Goal: Book appointment/travel/reservation

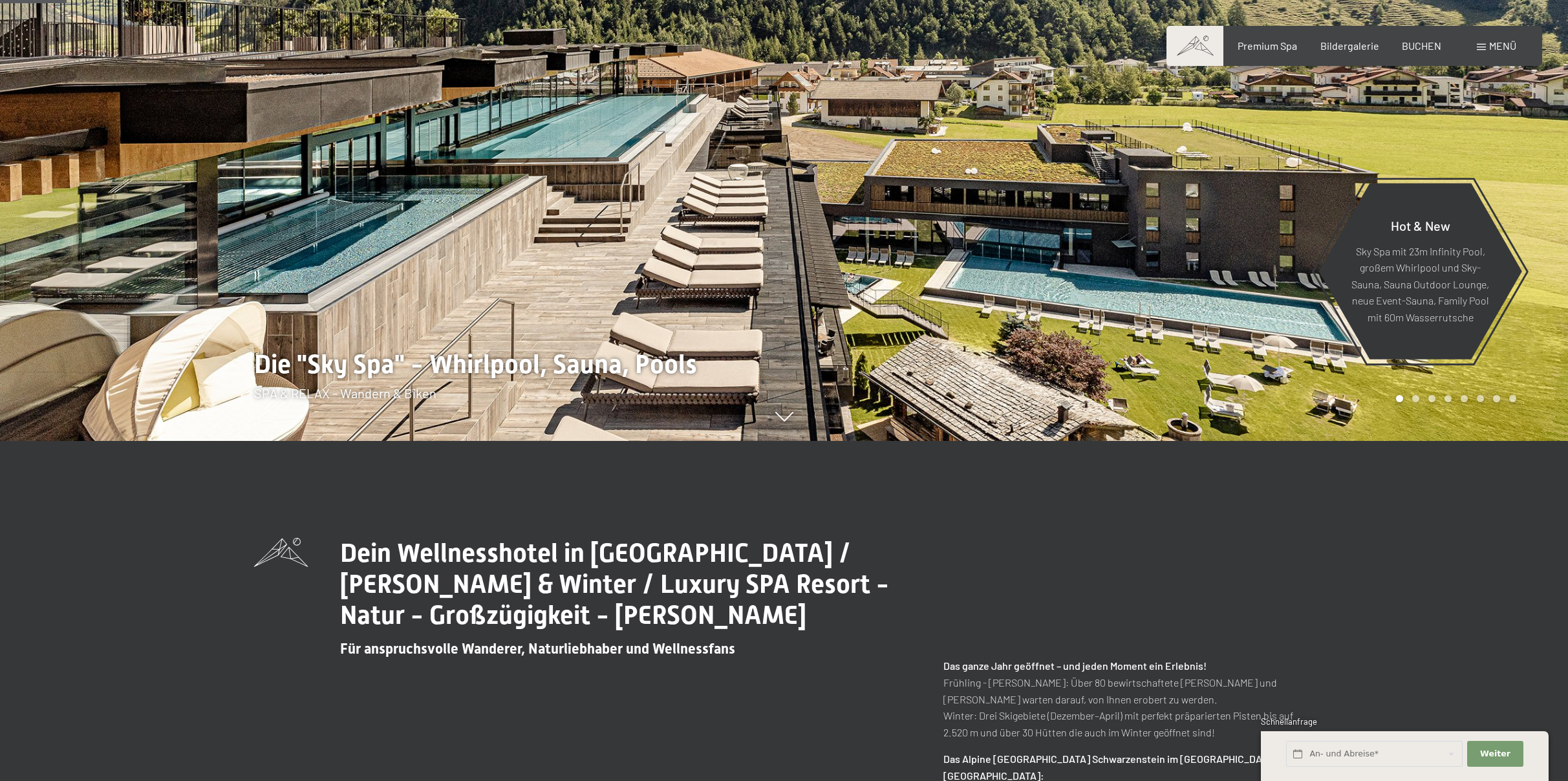
scroll to position [84, 0]
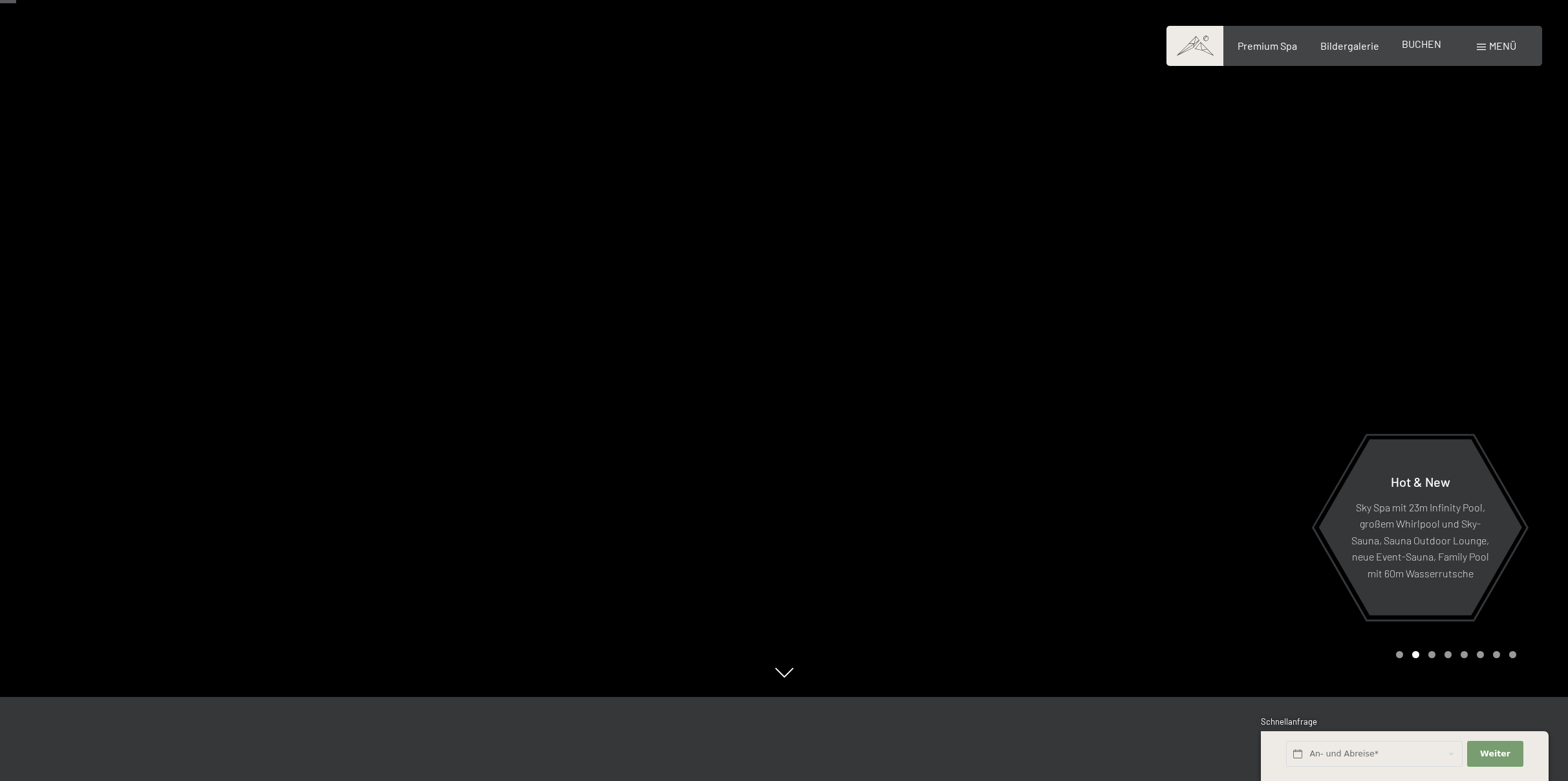
click at [1420, 40] on span "BUCHEN" at bounding box center [1420, 43] width 39 height 12
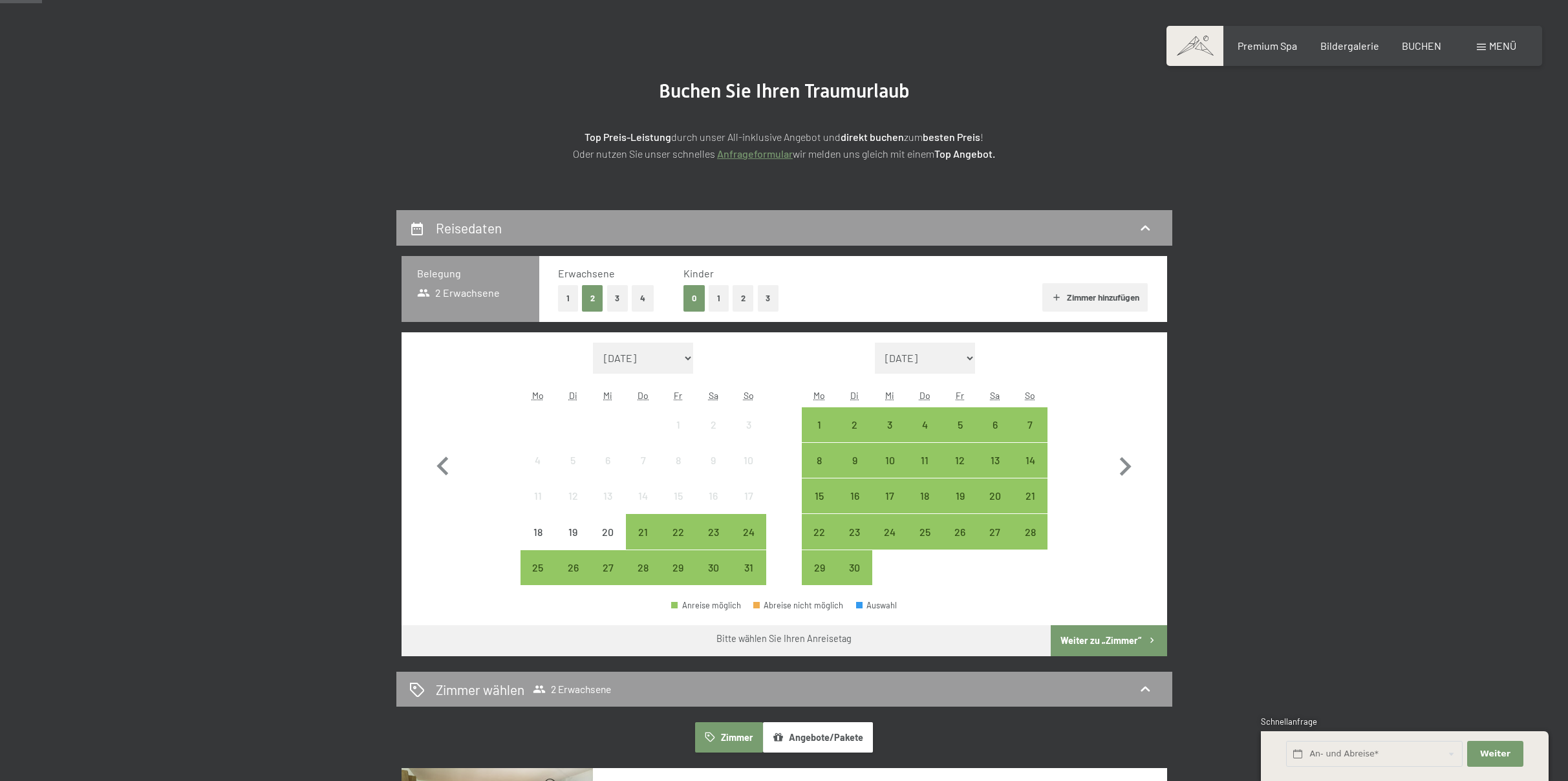
scroll to position [113, 0]
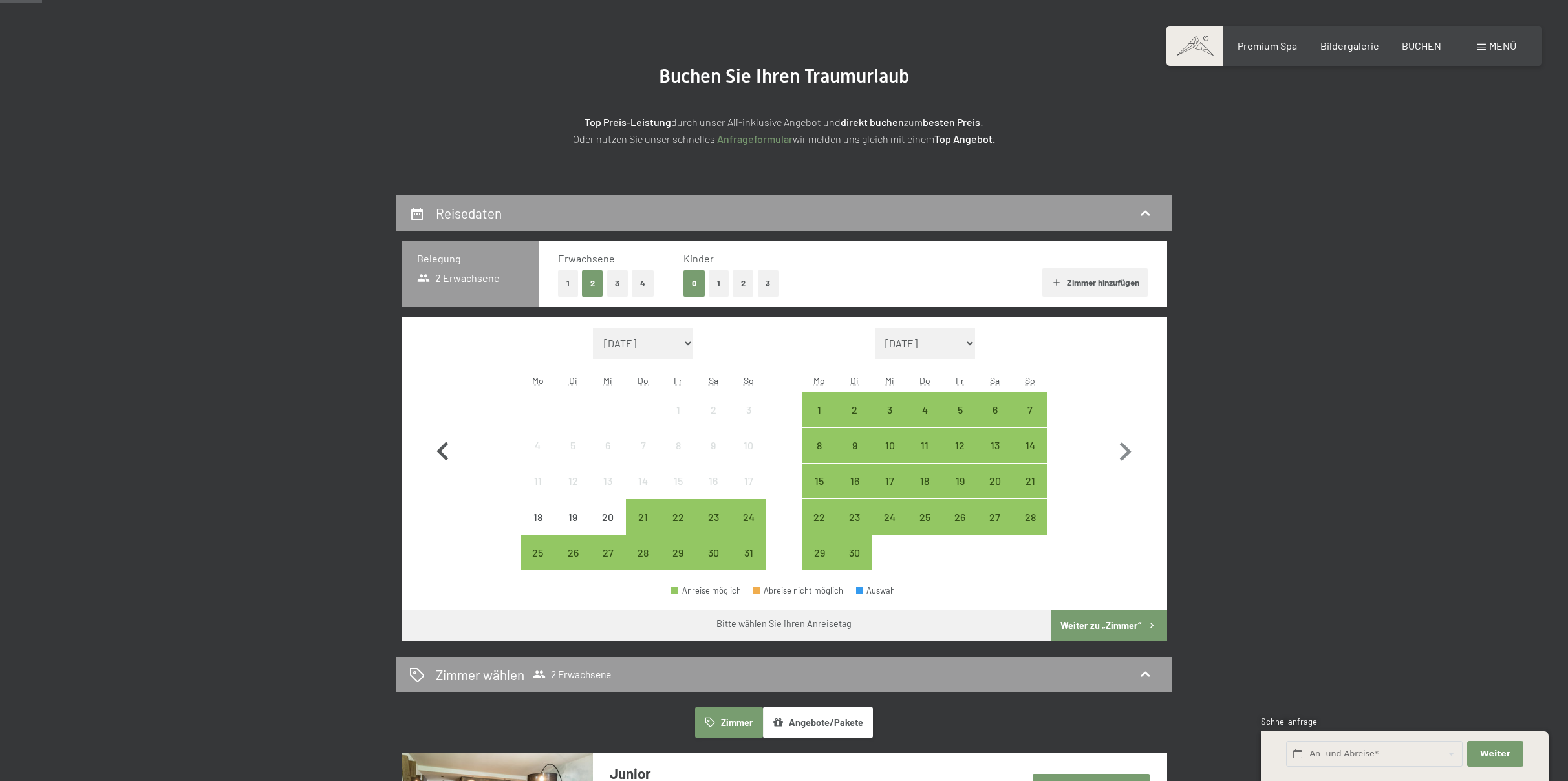
click at [442, 448] on icon "button" at bounding box center [442, 451] width 12 height 19
click at [442, 447] on icon "button" at bounding box center [442, 451] width 12 height 19
click at [1126, 450] on icon "button" at bounding box center [1125, 451] width 12 height 19
select select "[DATE]"
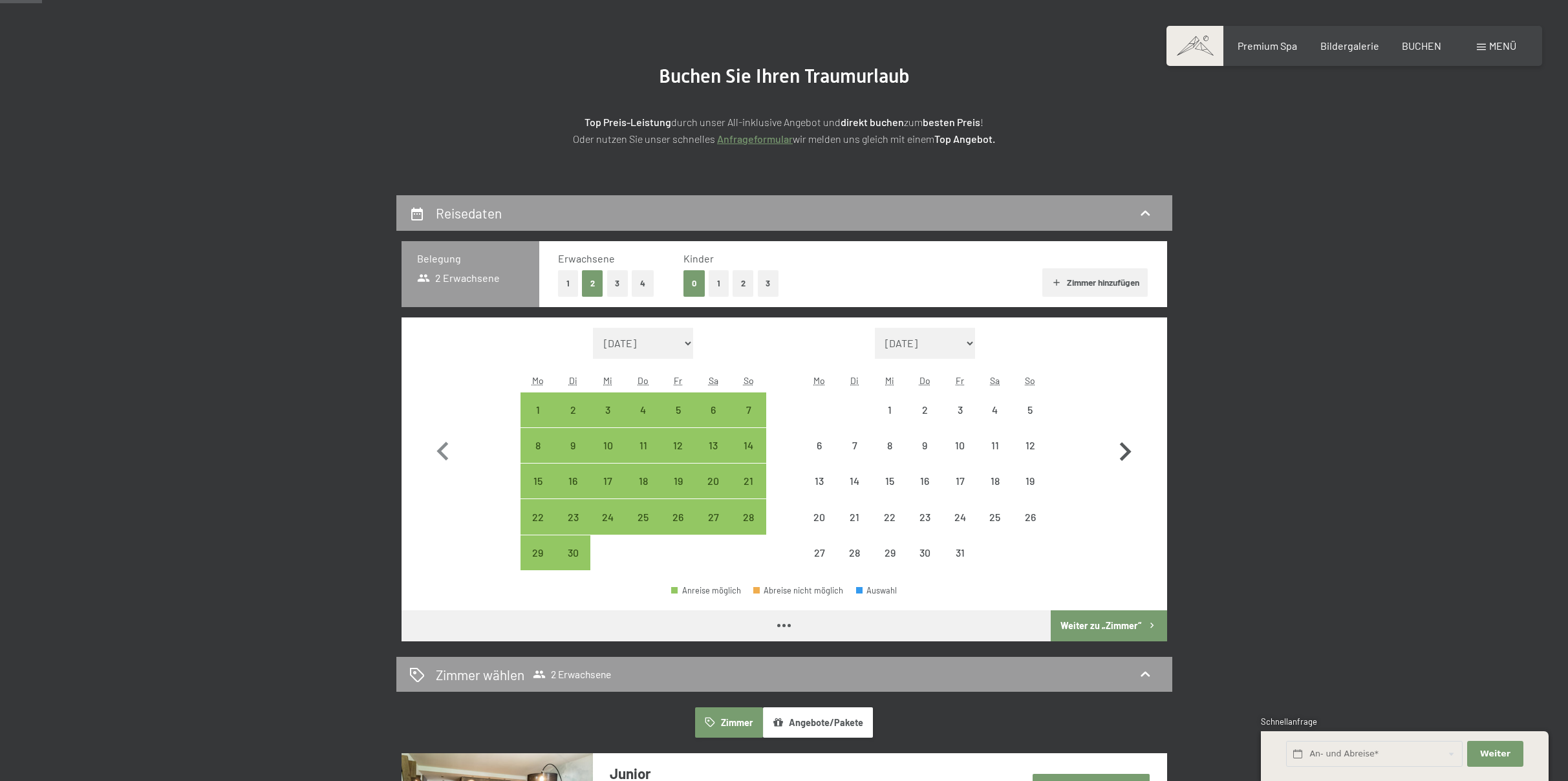
select select "[DATE]"
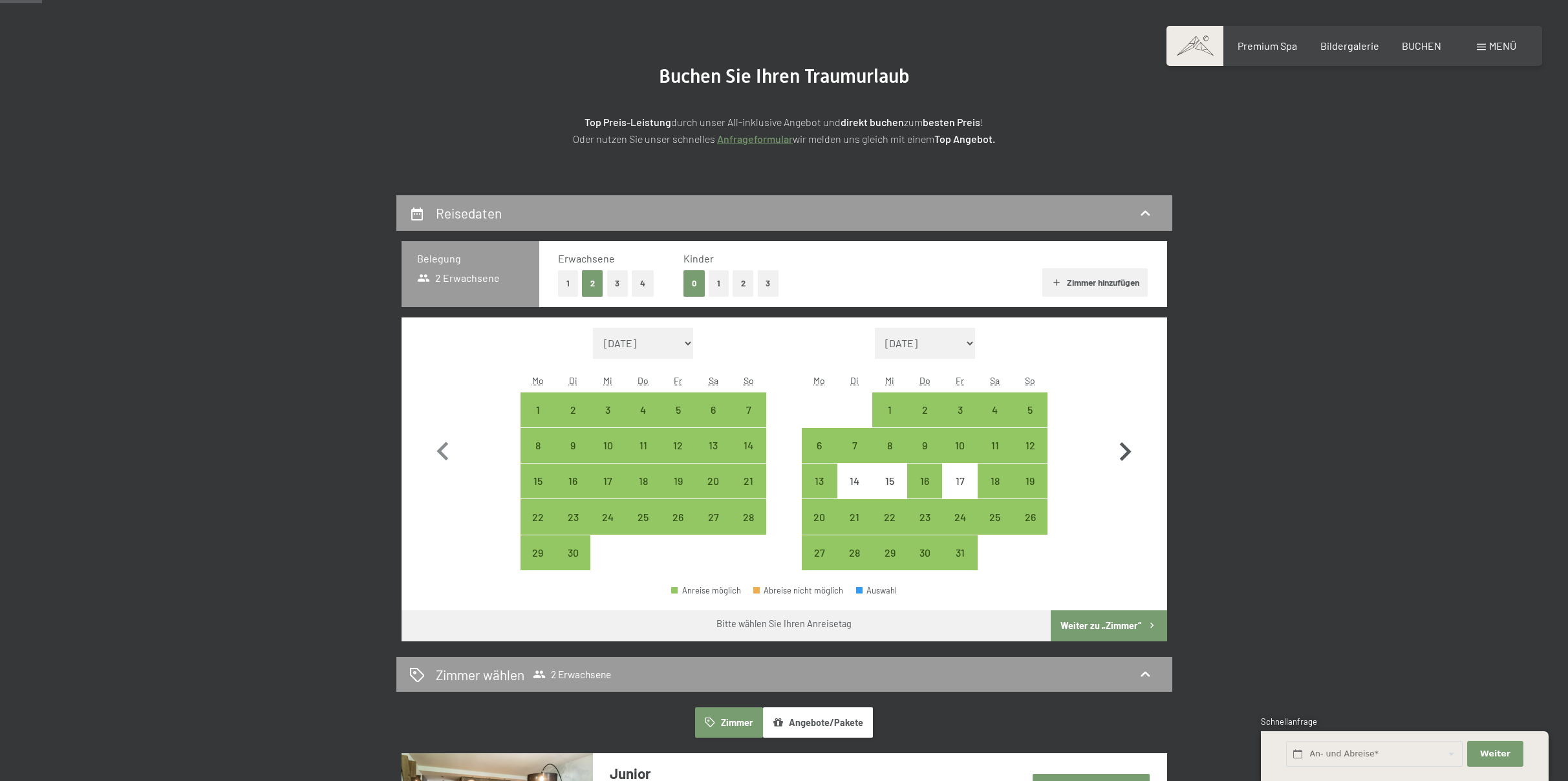
click at [1125, 453] on icon "button" at bounding box center [1125, 451] width 12 height 19
select select "[DATE]"
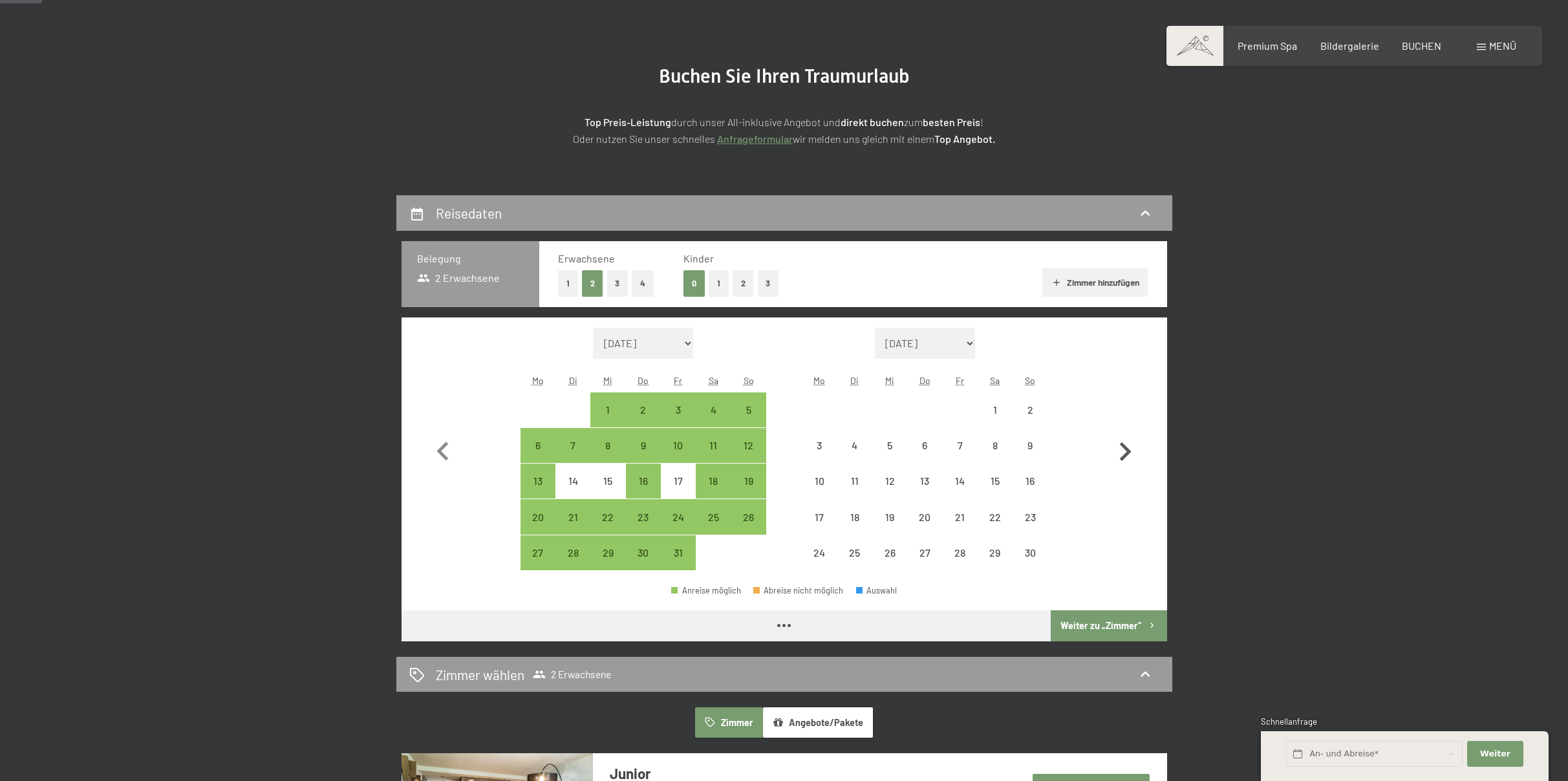
click at [1124, 453] on icon "button" at bounding box center [1125, 451] width 37 height 37
select select "[DATE]"
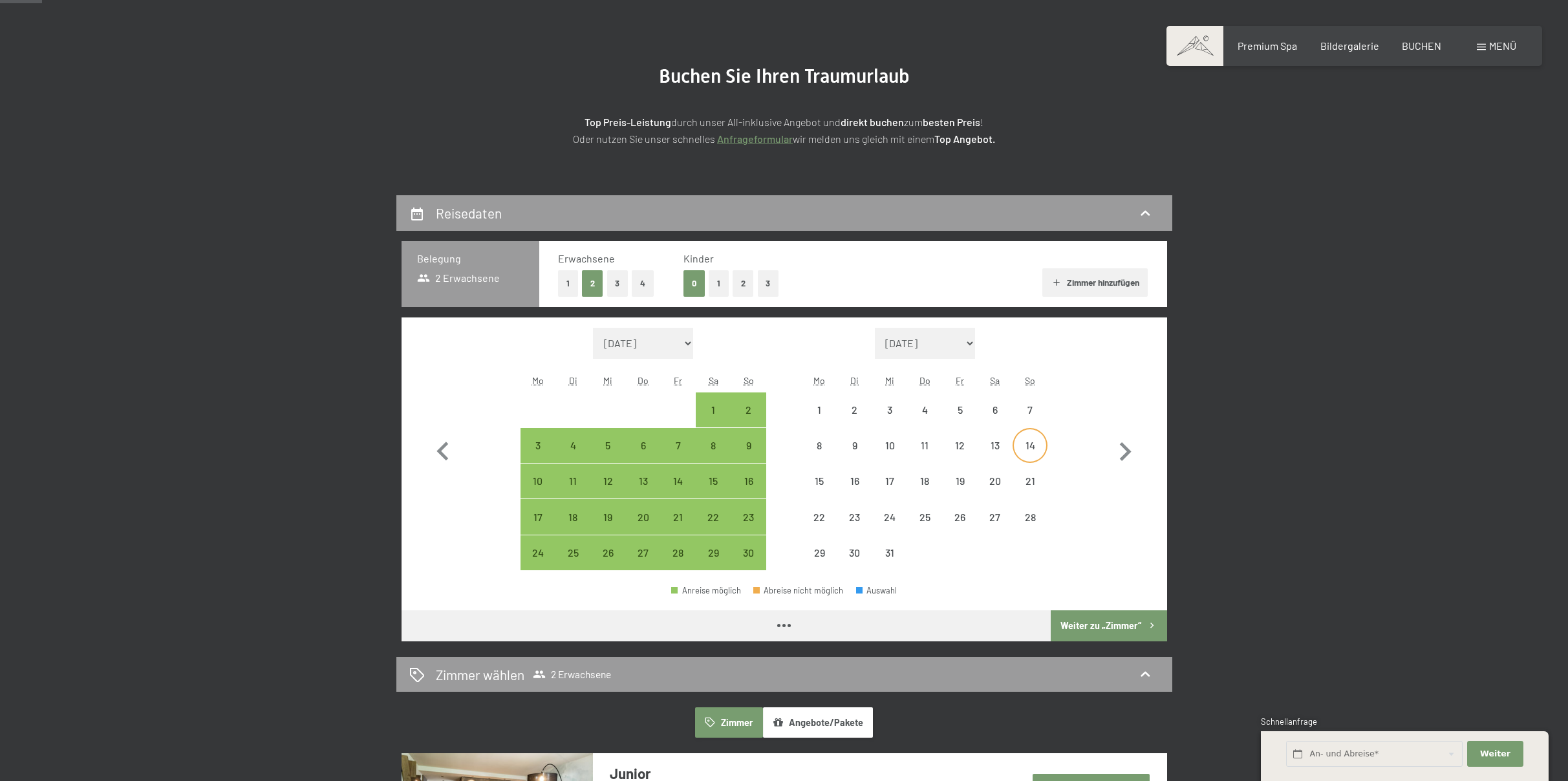
select select "[DATE]"
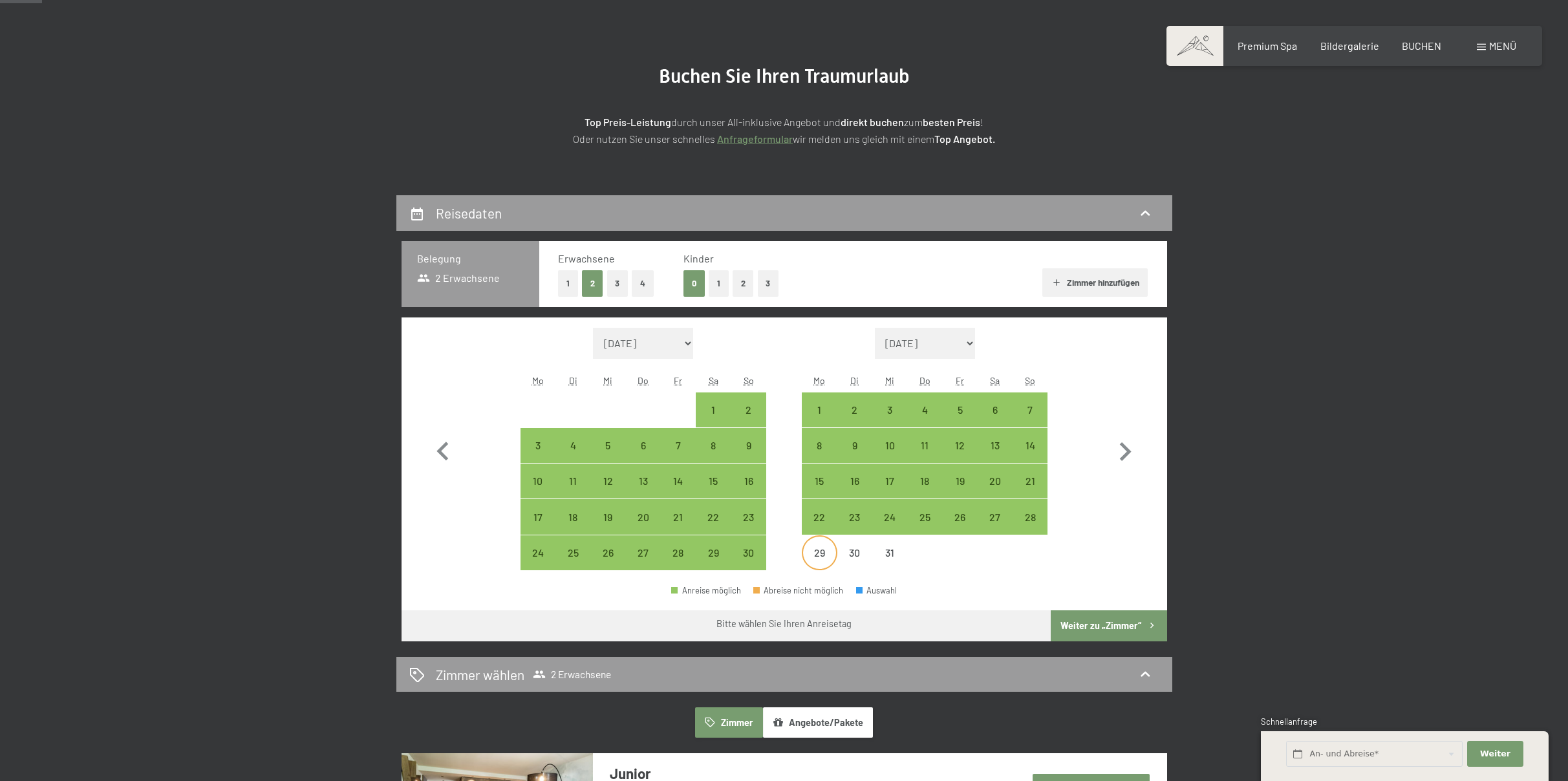
click at [811, 552] on div "29" at bounding box center [820, 563] width 33 height 33
select select "[DATE]"
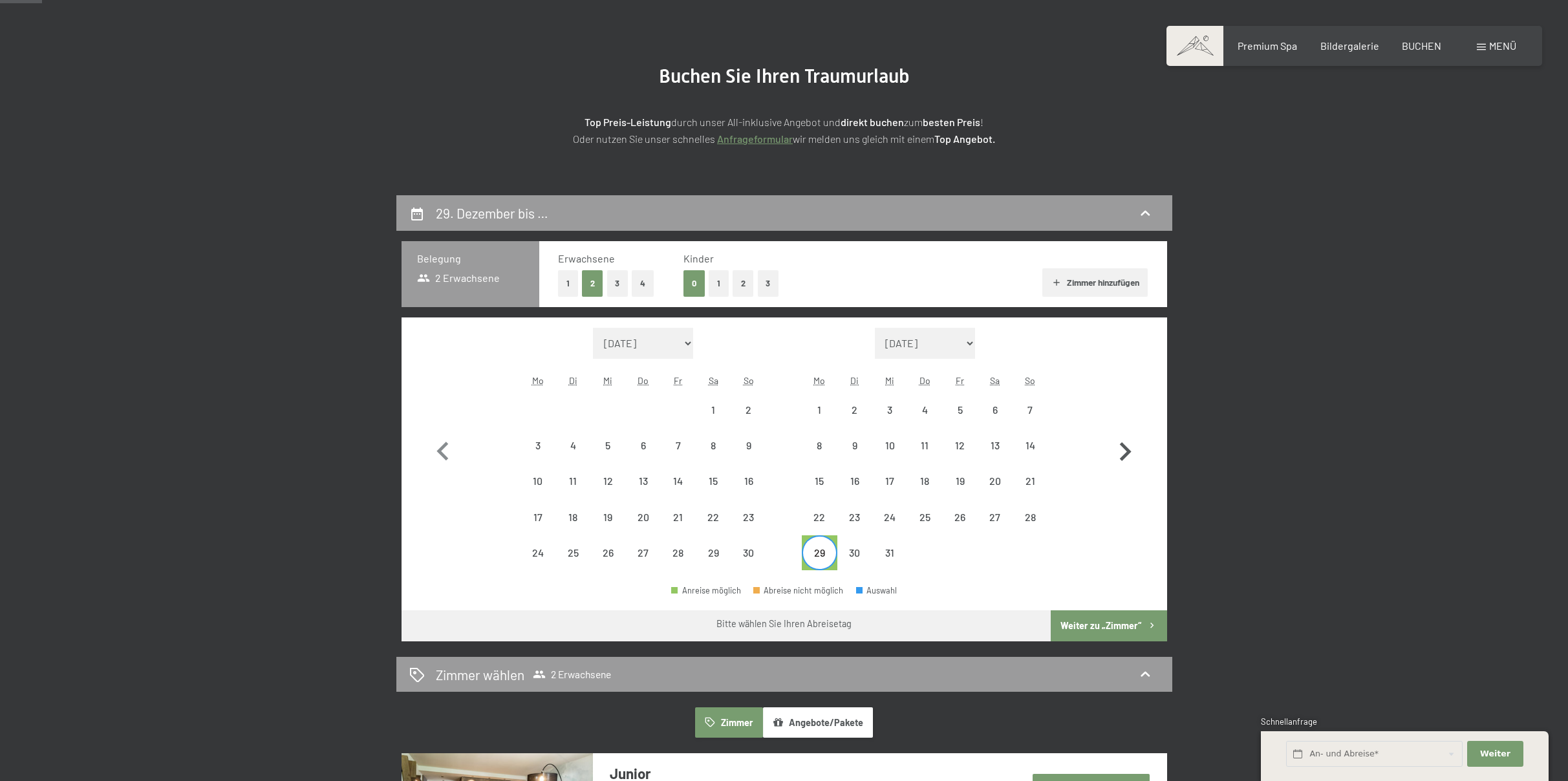
click at [1123, 451] on icon "button" at bounding box center [1125, 451] width 37 height 37
select select "[DATE]"
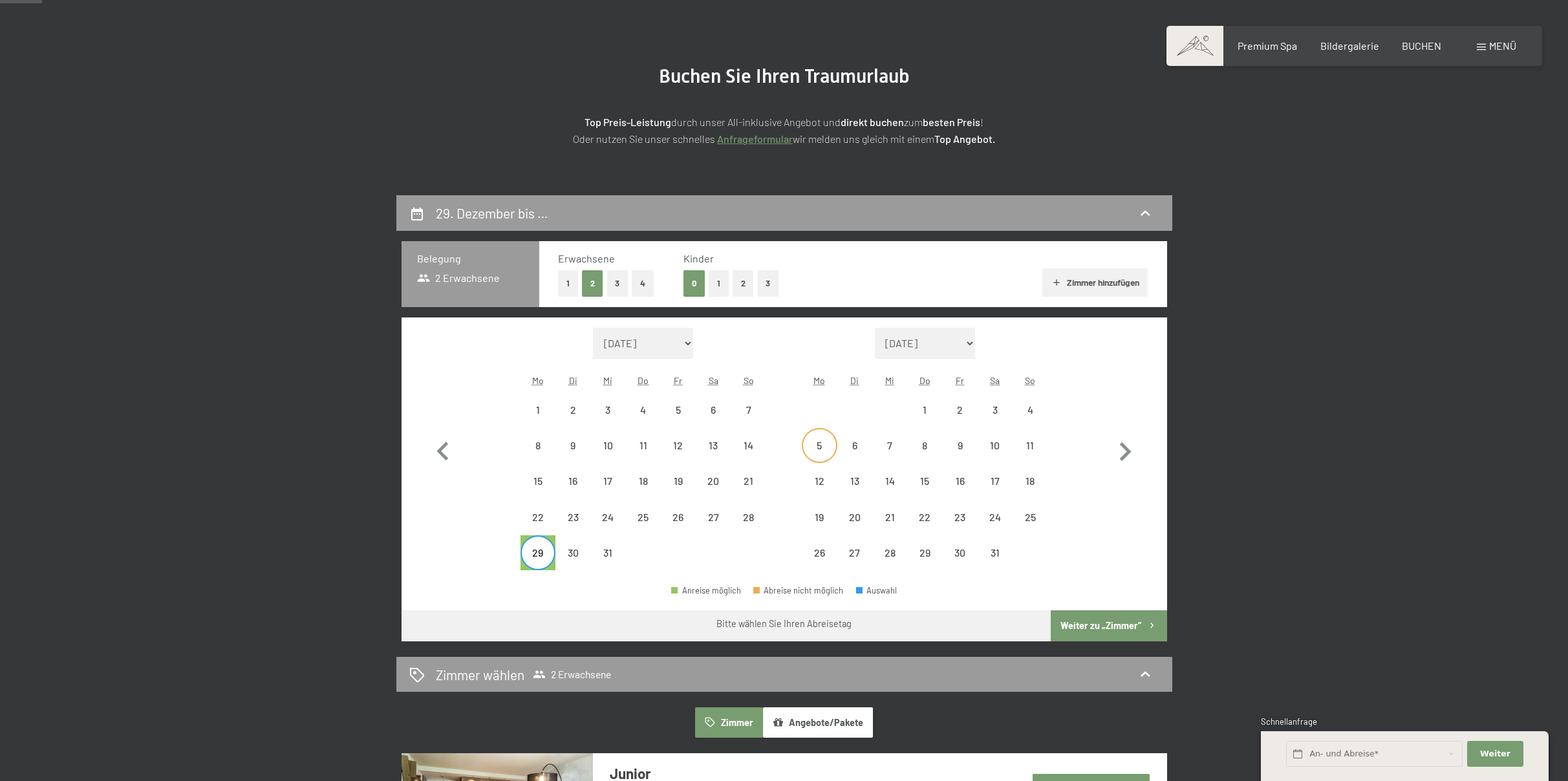
click at [808, 450] on div "5" at bounding box center [820, 457] width 33 height 33
select select "[DATE]"
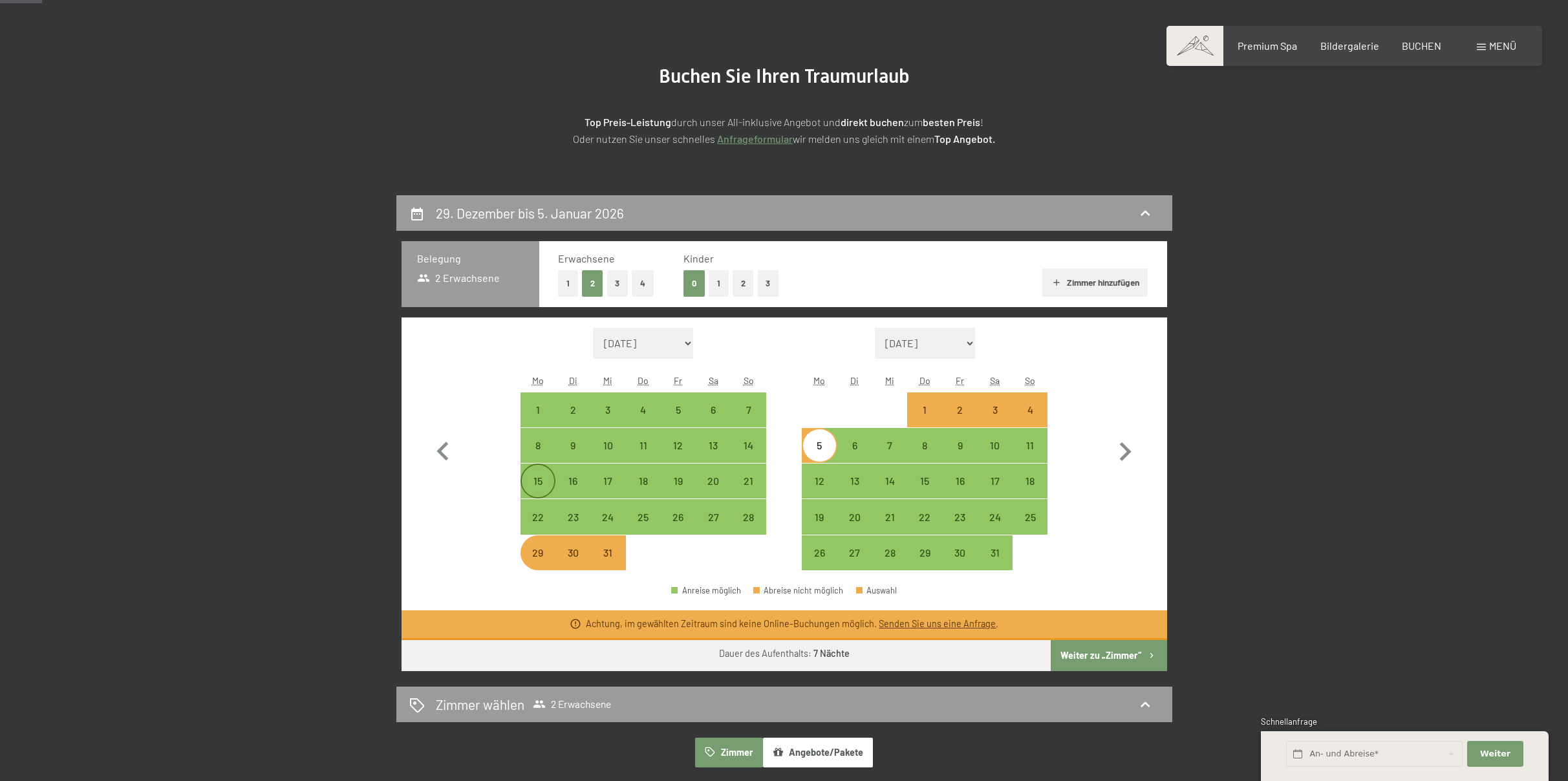
click at [525, 473] on div "15" at bounding box center [538, 482] width 33 height 33
select select "[DATE]"
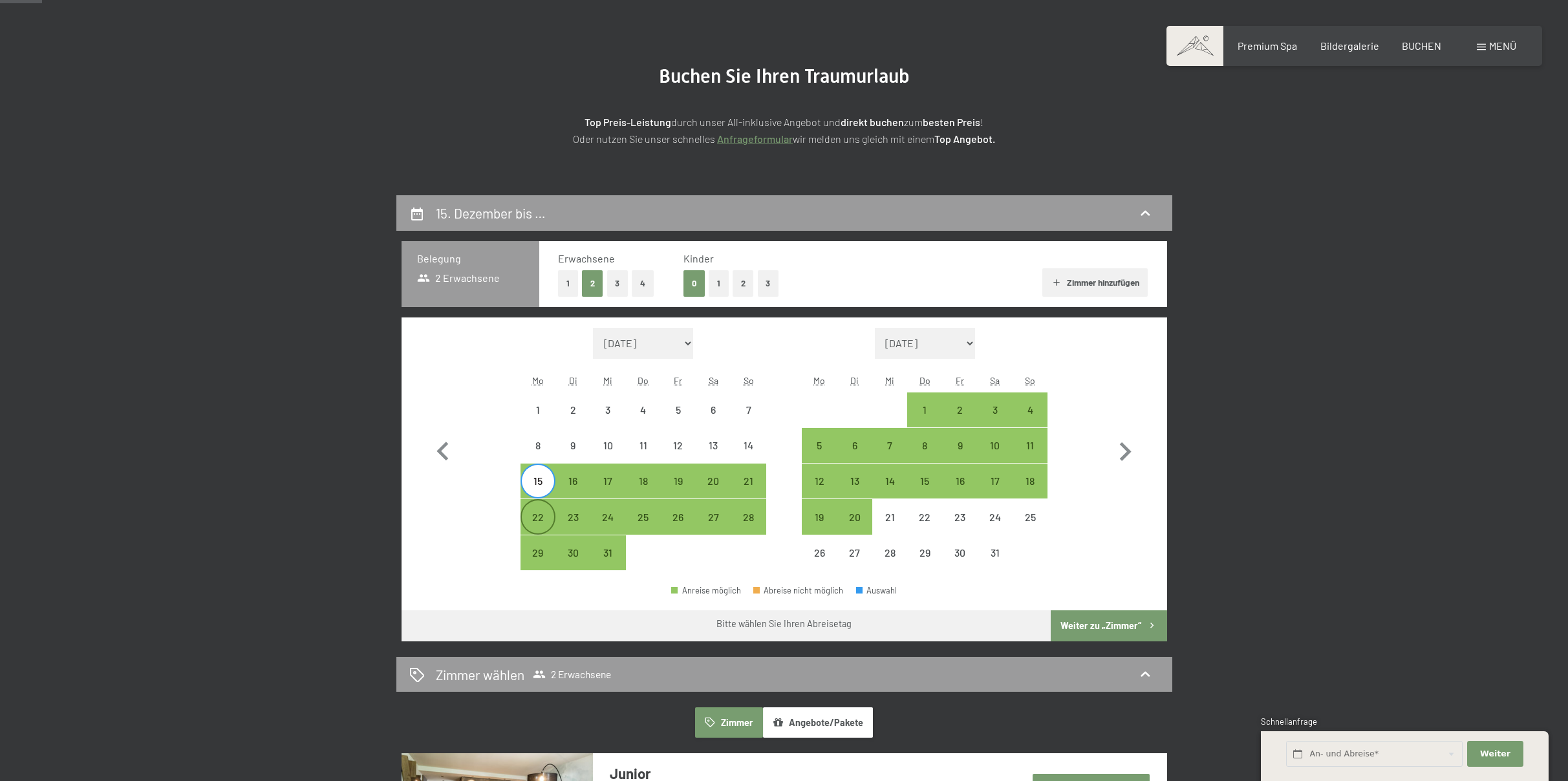
click at [539, 514] on div "22" at bounding box center [538, 528] width 33 height 33
select select "[DATE]"
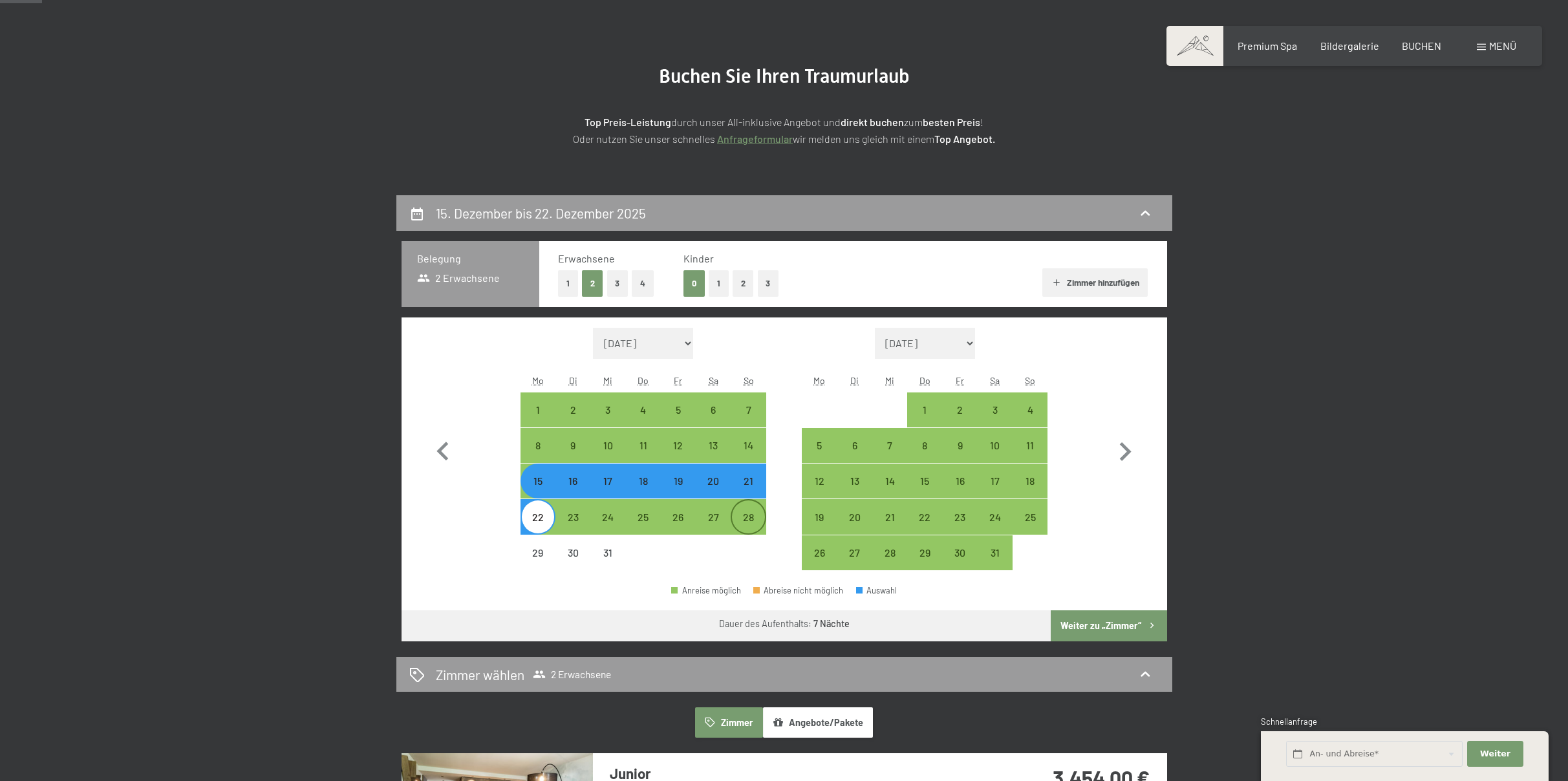
click at [750, 521] on div "28" at bounding box center [748, 528] width 33 height 33
select select "[DATE]"
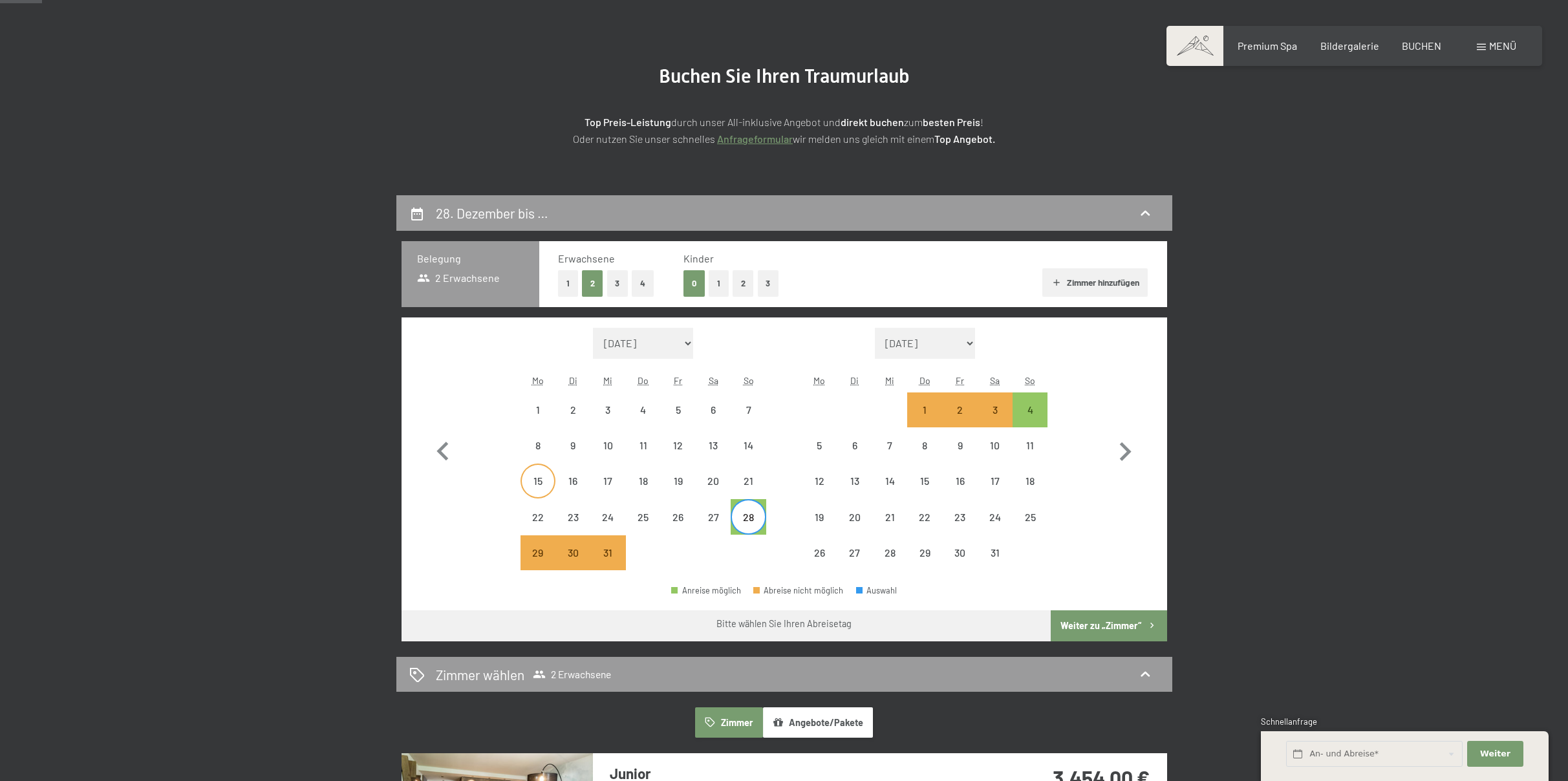
click at [536, 476] on div "15" at bounding box center [538, 492] width 33 height 33
select select "[DATE]"
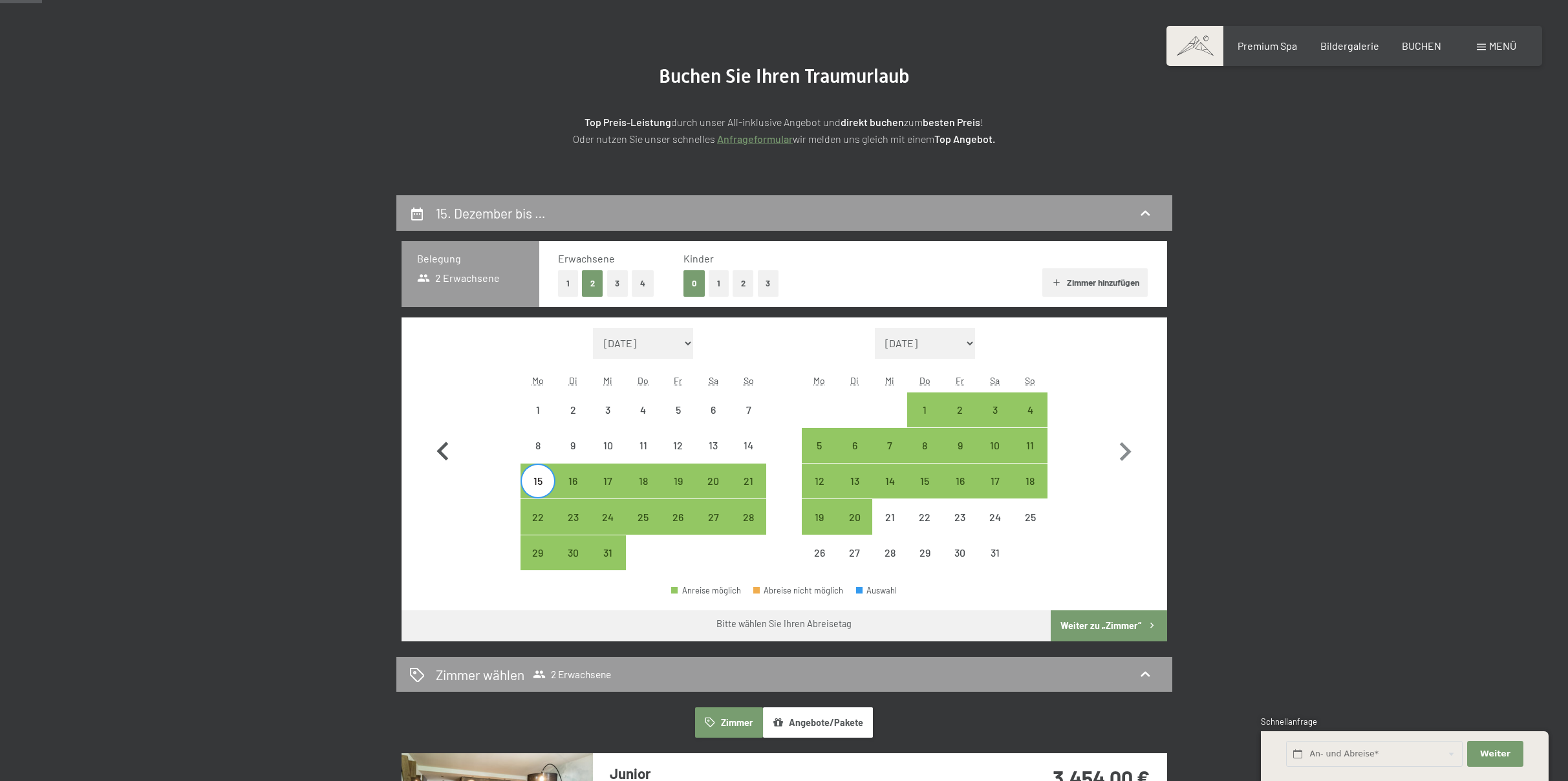
click at [442, 445] on icon "button" at bounding box center [443, 451] width 37 height 37
select select "[DATE]"
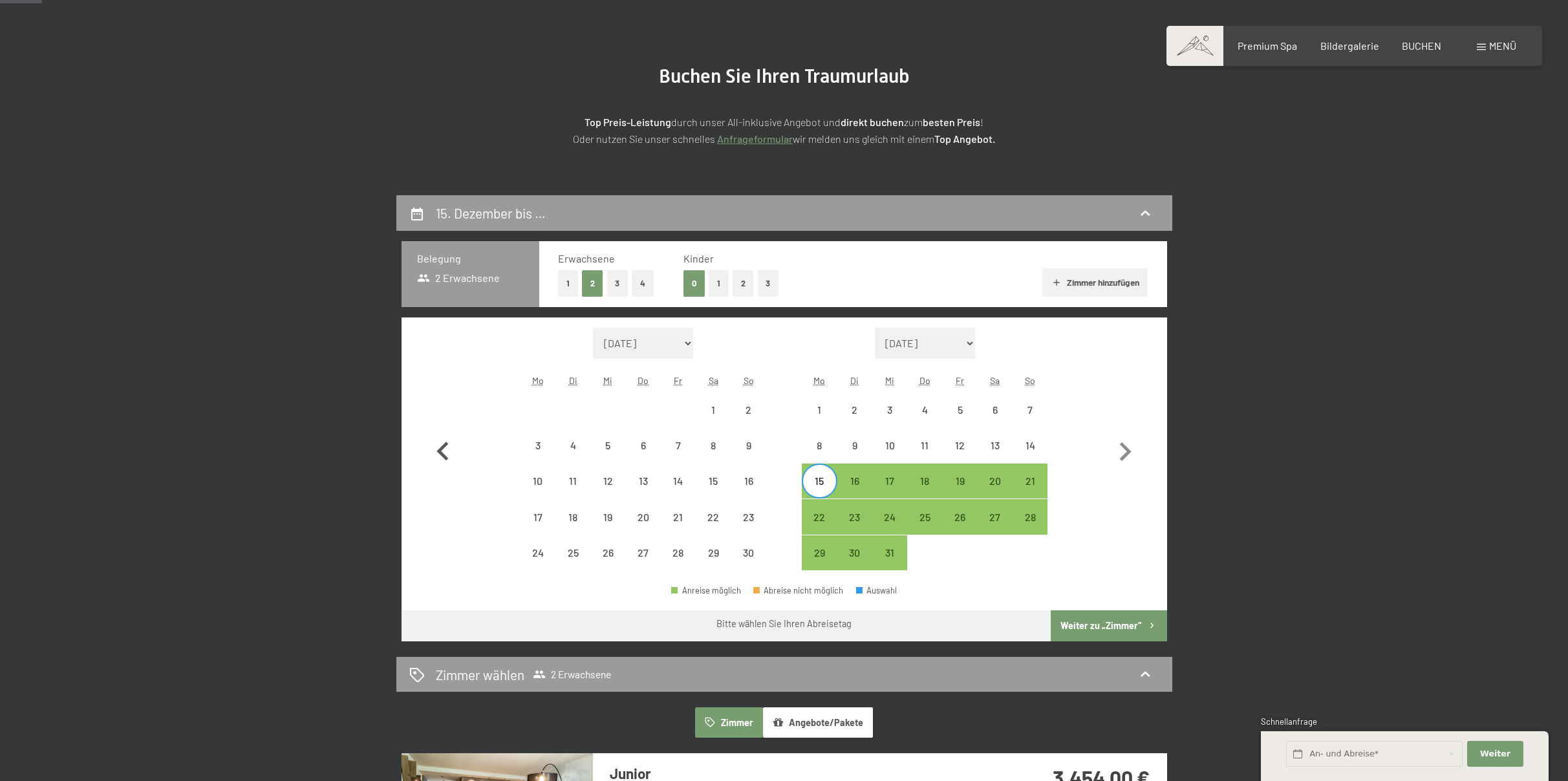
click at [438, 447] on icon "button" at bounding box center [443, 451] width 37 height 37
select select "[DATE]"
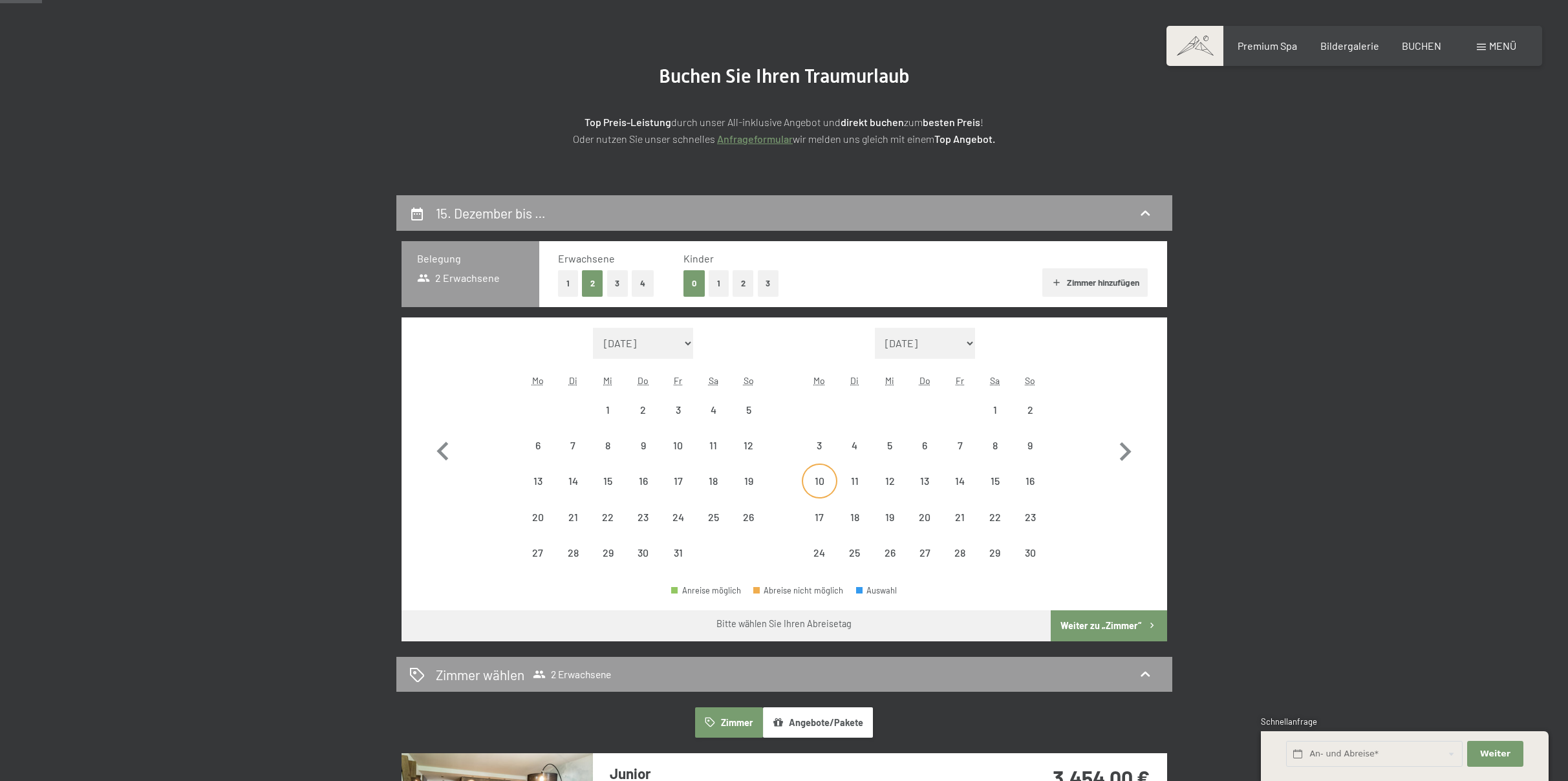
click at [821, 482] on div "10" at bounding box center [820, 492] width 33 height 33
select select "[DATE]"
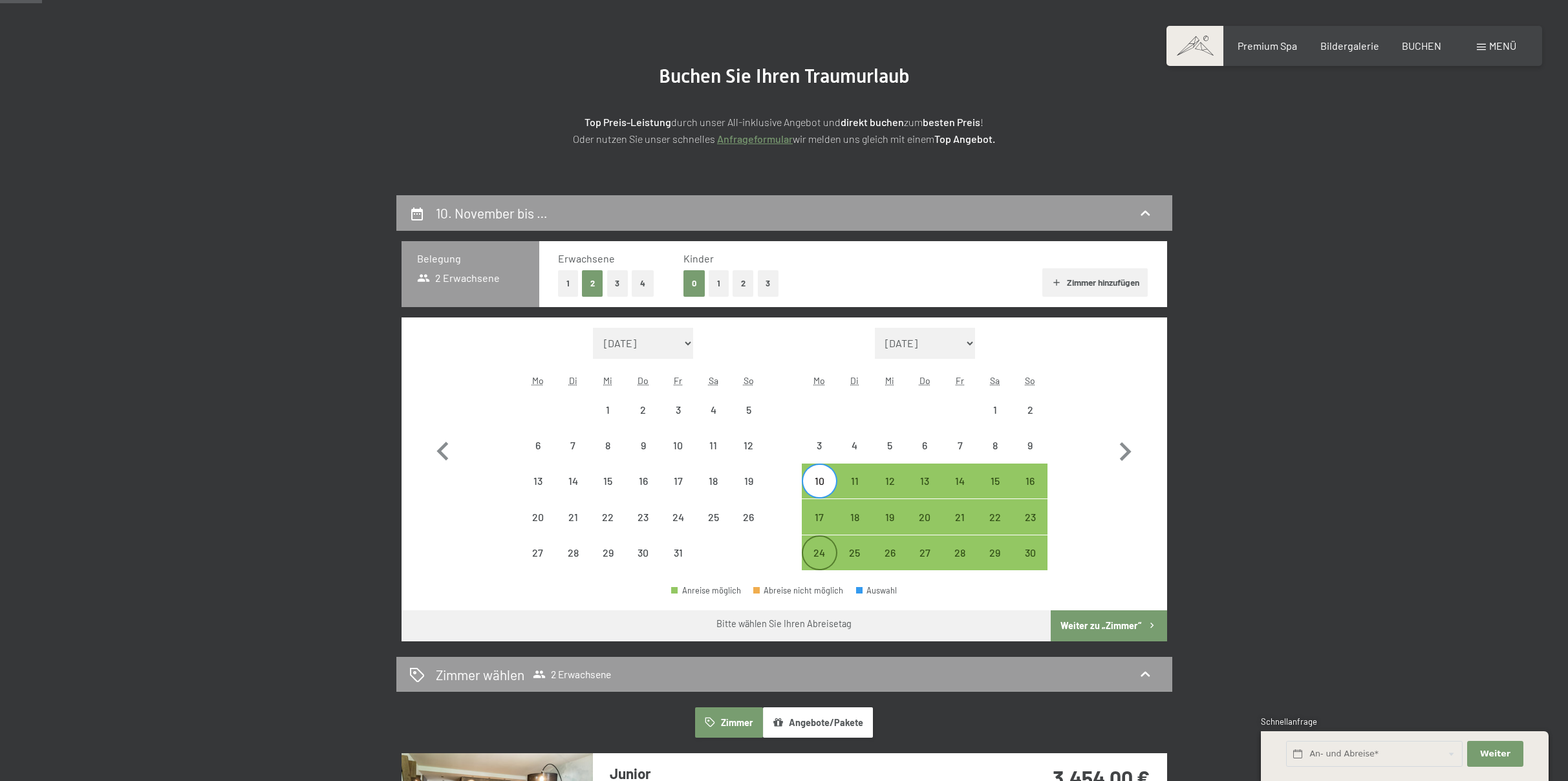
click at [820, 547] on div "24" at bounding box center [820, 563] width 33 height 33
select select "[DATE]"
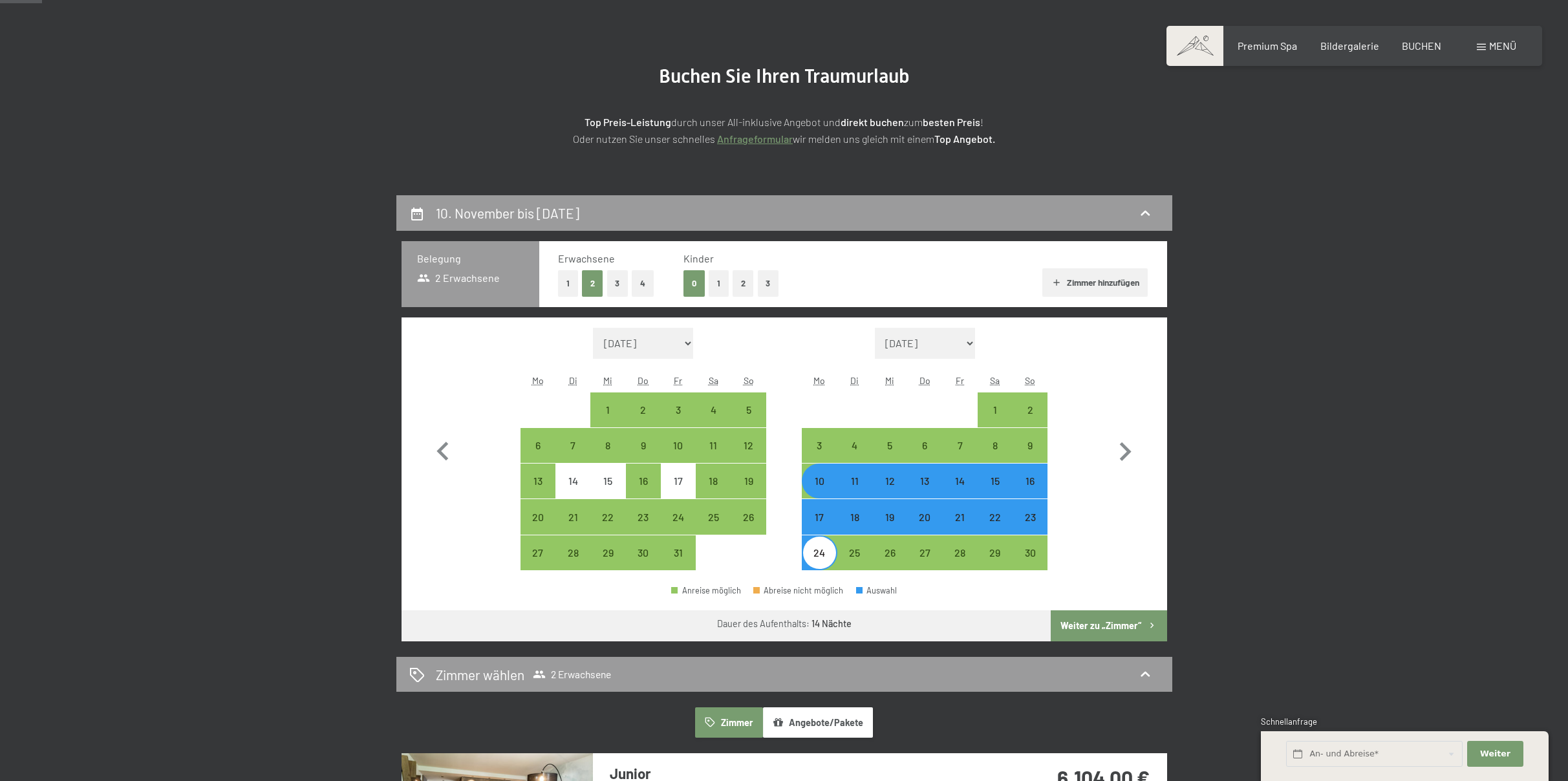
click at [1118, 624] on button "Weiter zu „Zimmer“" at bounding box center [1108, 625] width 116 height 31
select select "[DATE]"
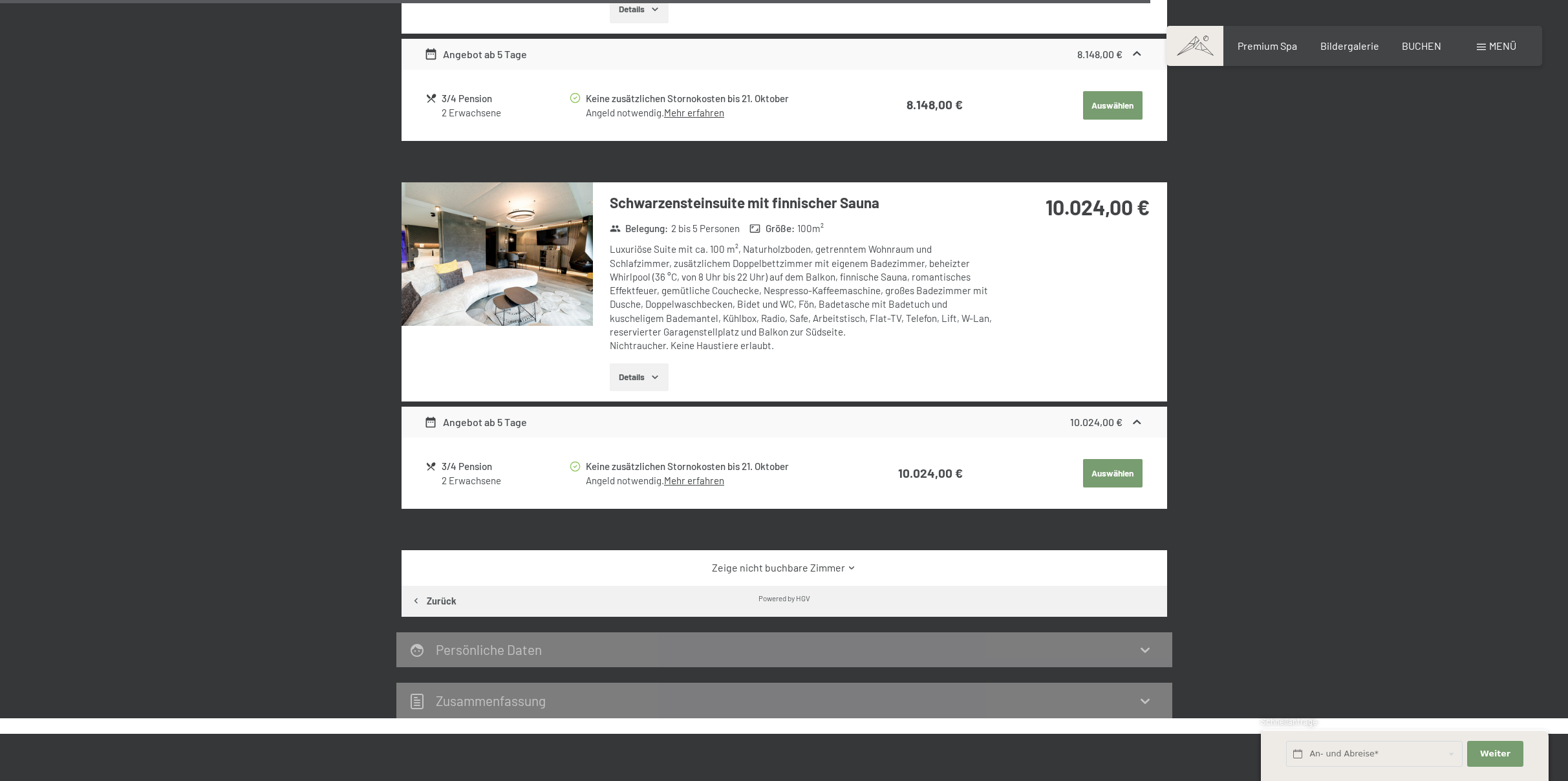
scroll to position [2415, 0]
